Goal: Information Seeking & Learning: Learn about a topic

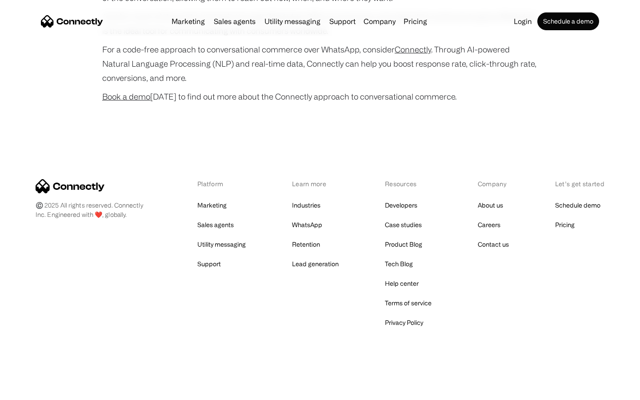
scroll to position [3511, 0]
